Goal: Task Accomplishment & Management: Manage account settings

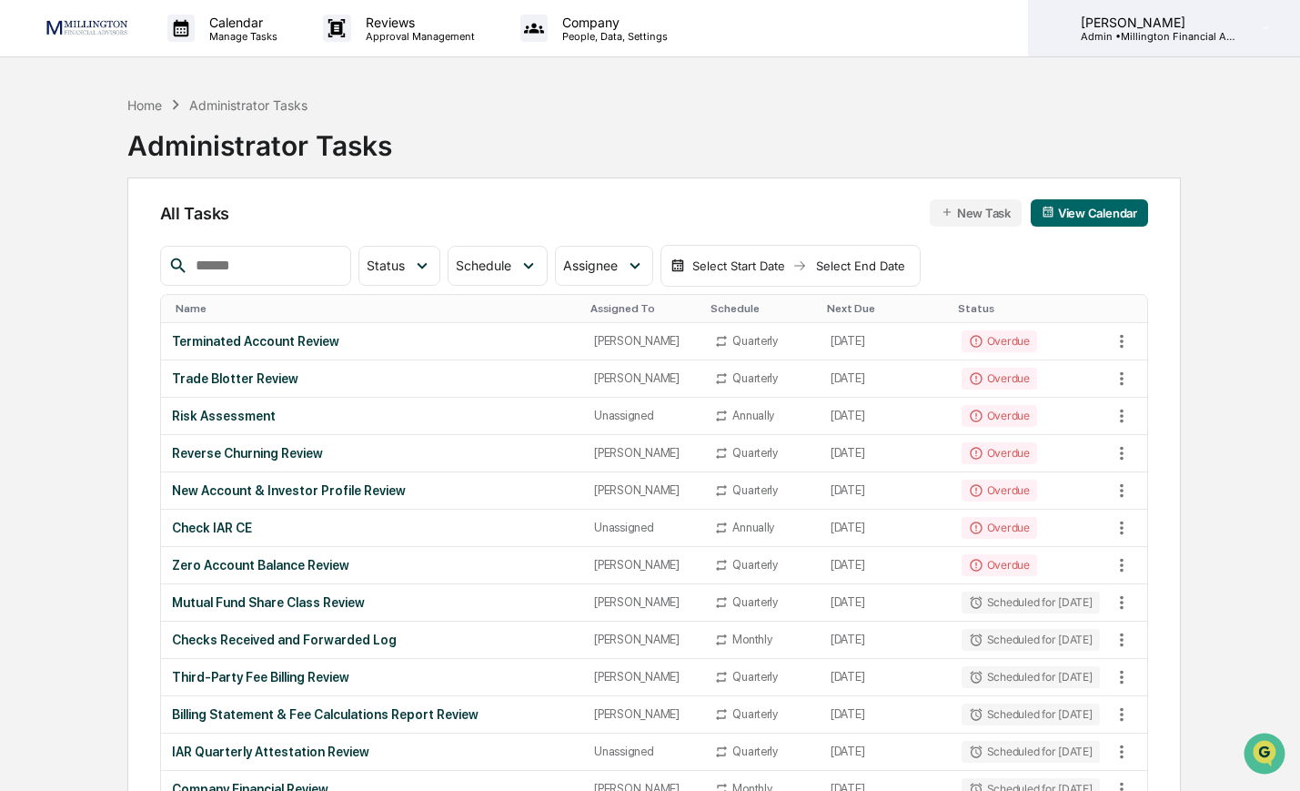
click at [1210, 32] on p "Admin • Millington Financial Advisors, LLC" at bounding box center [1150, 36] width 169 height 13
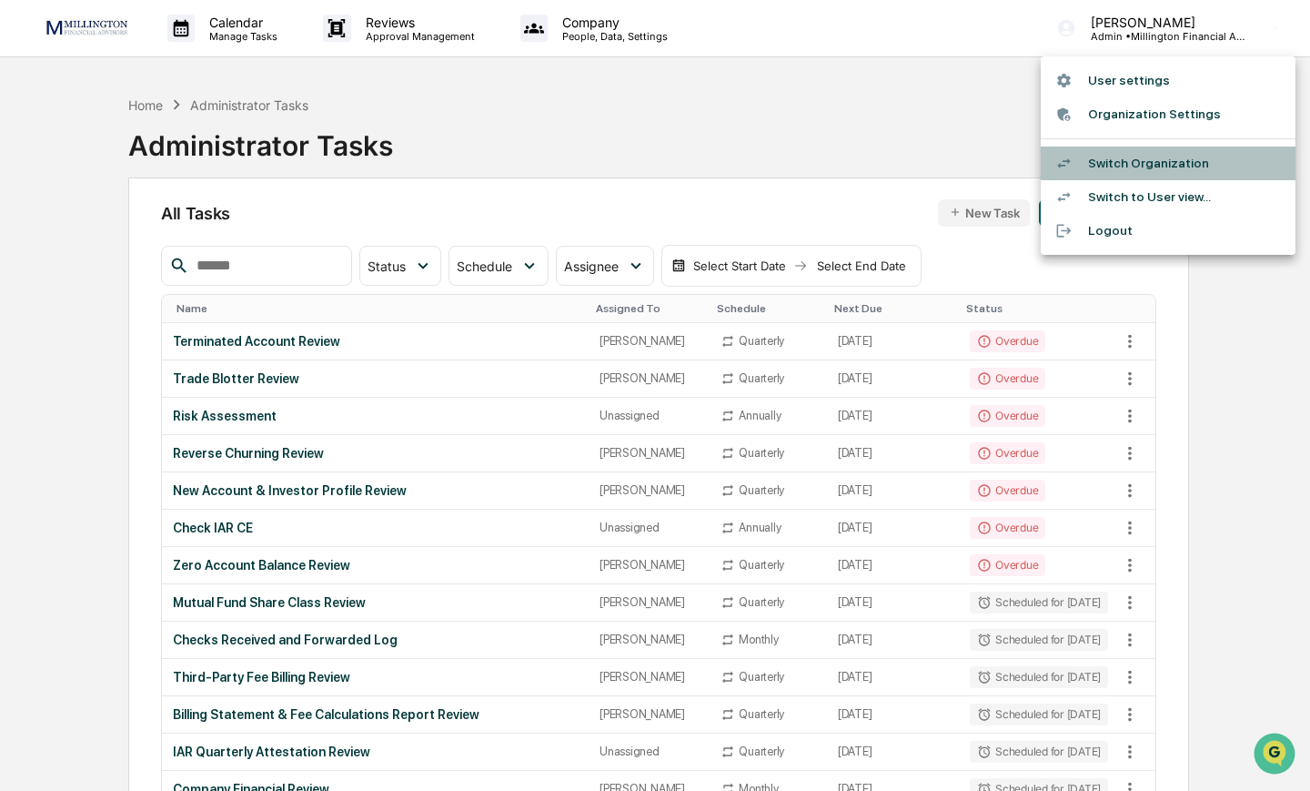
click at [1143, 168] on li "Switch Organization" at bounding box center [1168, 163] width 255 height 34
